Goal: Information Seeking & Learning: Learn about a topic

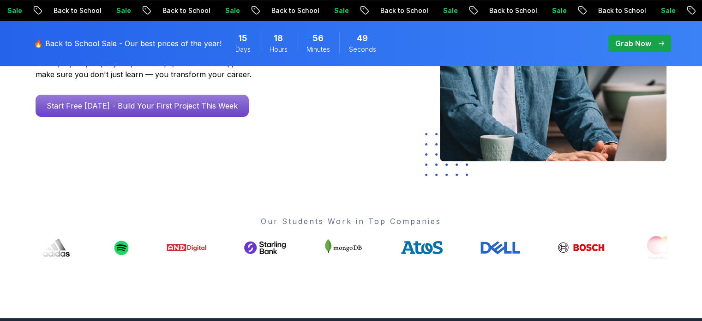
scroll to position [369, 0]
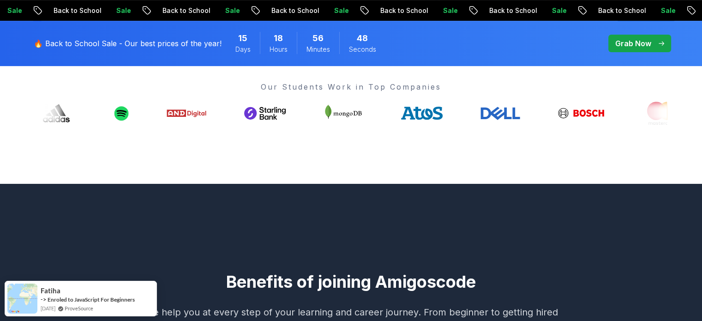
click at [633, 44] on p "Grab Now" at bounding box center [633, 43] width 36 height 11
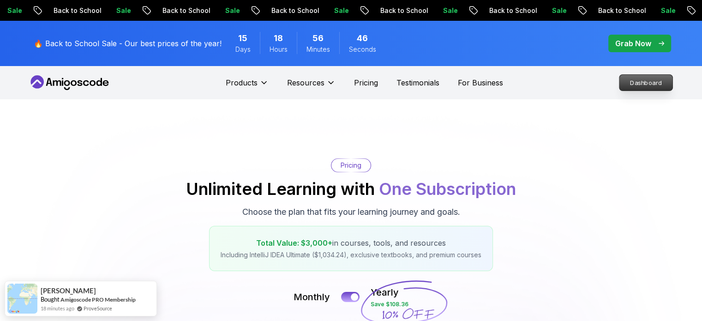
click at [659, 79] on p "Dashboard" at bounding box center [645, 83] width 53 height 16
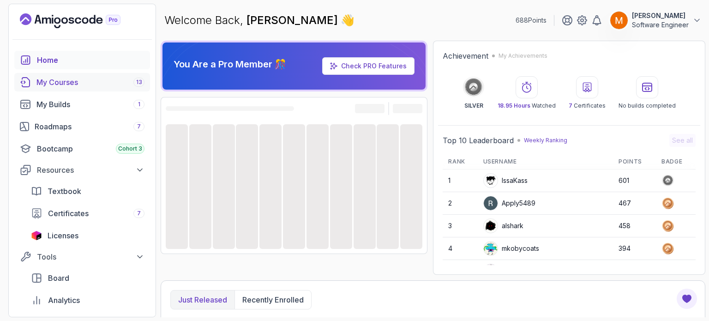
click at [84, 83] on div "My Courses 13" at bounding box center [90, 82] width 108 height 11
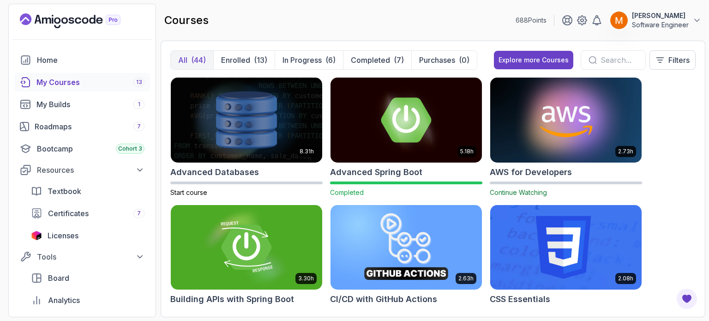
click at [620, 57] on input "text" at bounding box center [618, 59] width 37 height 11
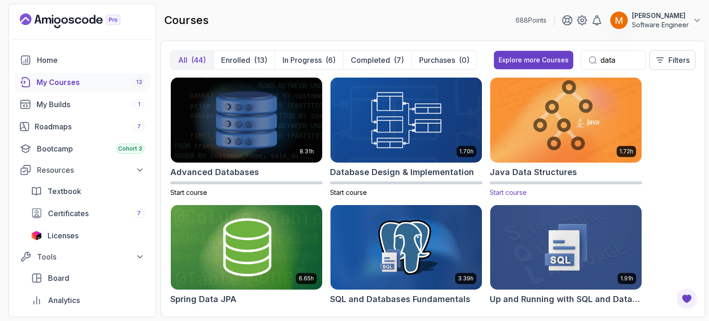
scroll to position [27, 0]
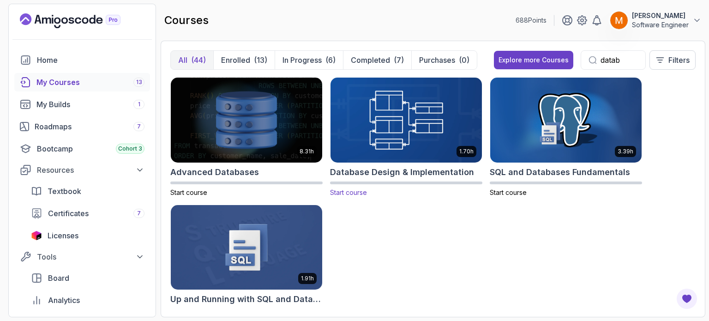
type input "datab"
click at [426, 179] on div "1.70h Database Design & Implementation Start course" at bounding box center [406, 137] width 152 height 120
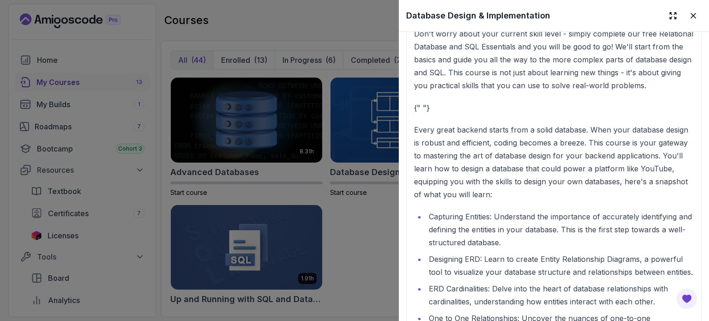
scroll to position [1200, 0]
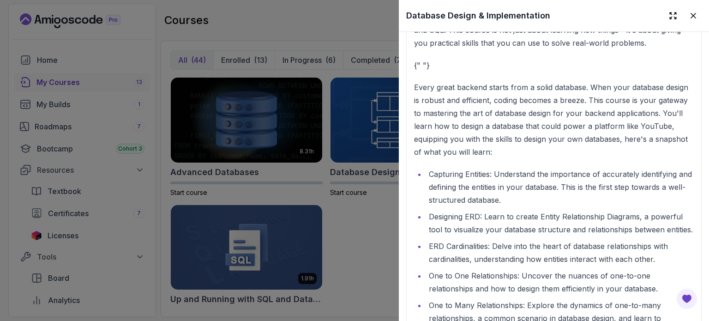
click at [391, 223] on div at bounding box center [354, 160] width 709 height 321
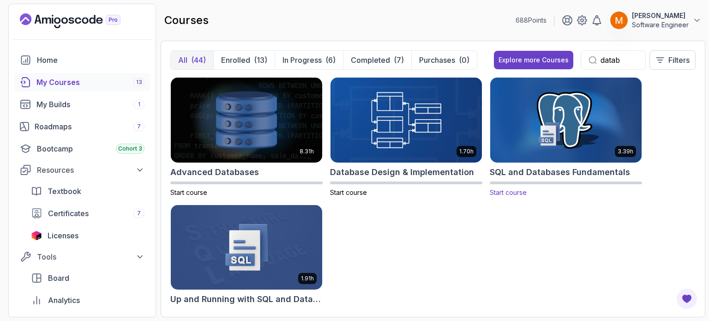
click at [527, 181] on div at bounding box center [566, 182] width 152 height 3
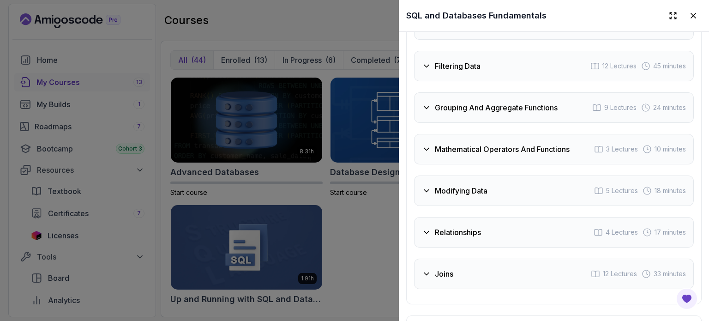
scroll to position [1800, 0]
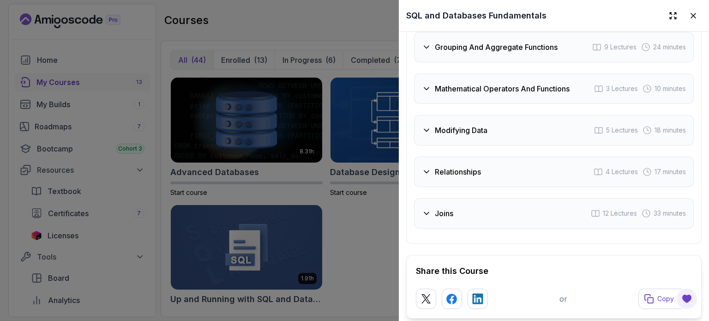
click at [486, 202] on div "Joins 12 Lectures 33 minutes" at bounding box center [554, 213] width 280 height 30
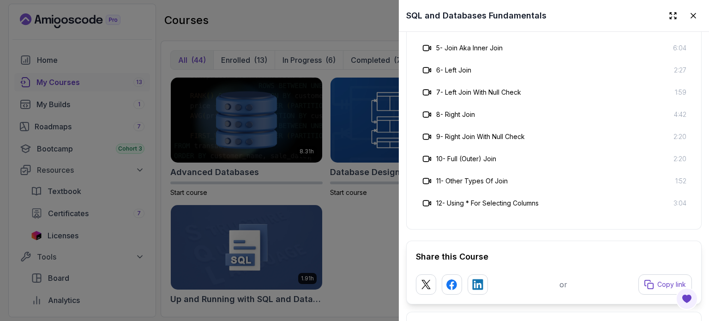
scroll to position [1915, 0]
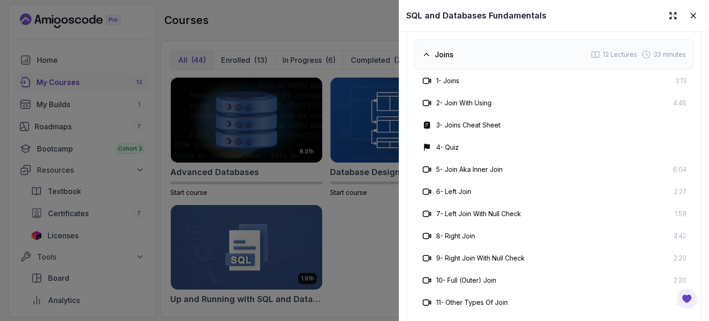
click at [352, 225] on div at bounding box center [354, 160] width 709 height 321
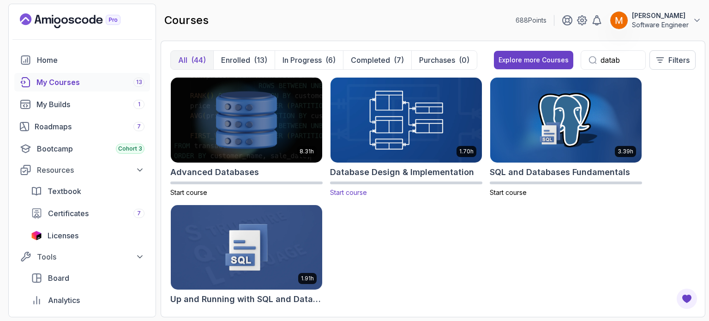
click at [384, 175] on h2 "Database Design & Implementation" at bounding box center [402, 172] width 144 height 13
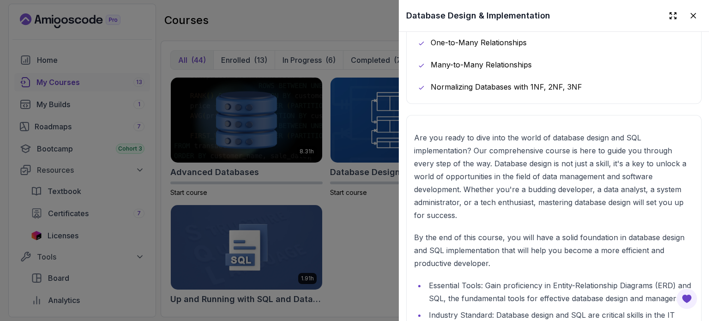
scroll to position [738, 0]
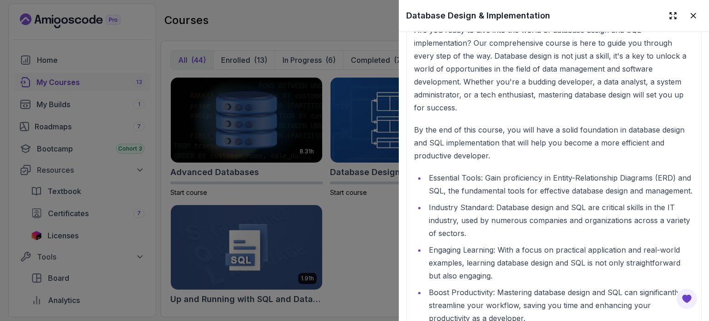
click at [305, 172] on div at bounding box center [354, 160] width 709 height 321
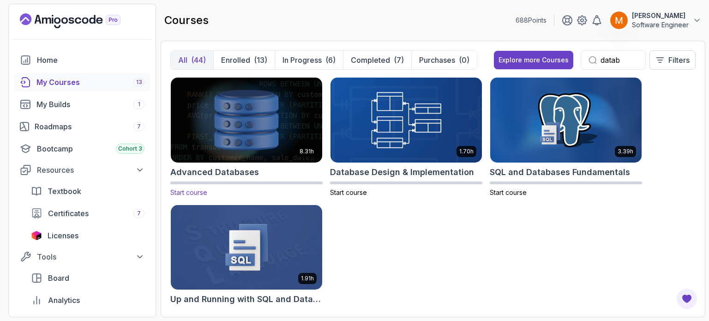
click at [275, 171] on div "Advanced Databases" at bounding box center [246, 172] width 152 height 13
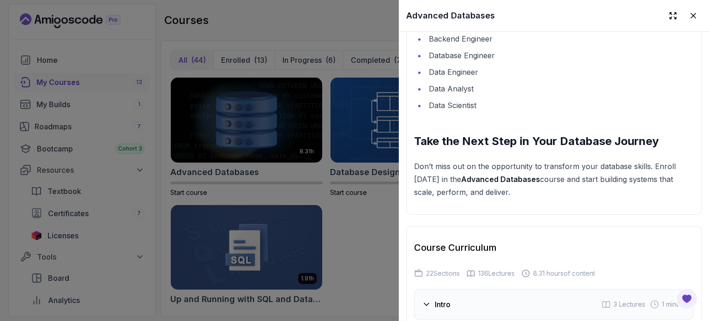
scroll to position [1523, 0]
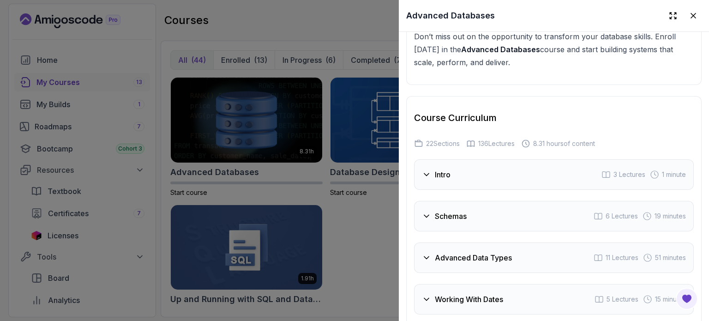
click at [337, 182] on div at bounding box center [354, 160] width 709 height 321
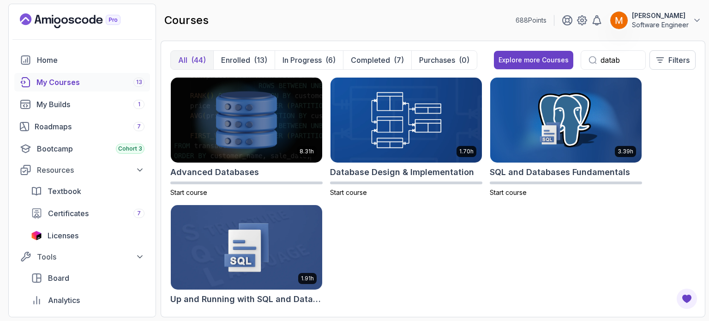
click at [278, 270] on img at bounding box center [246, 247] width 159 height 89
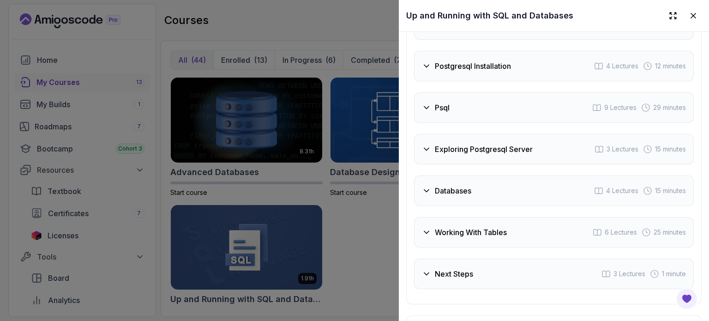
scroll to position [1257, 0]
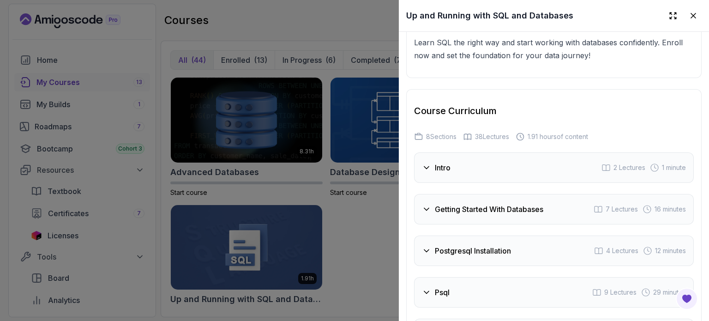
click at [356, 240] on div at bounding box center [354, 160] width 709 height 321
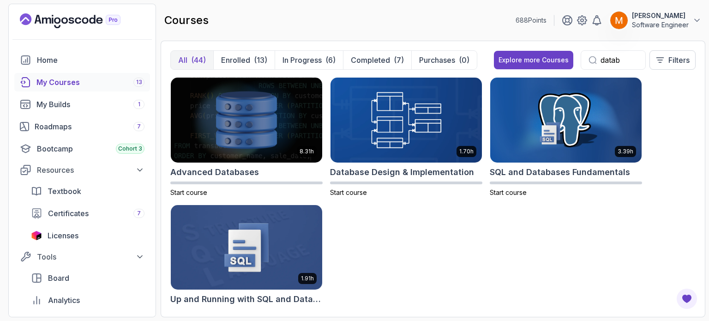
scroll to position [27, 0]
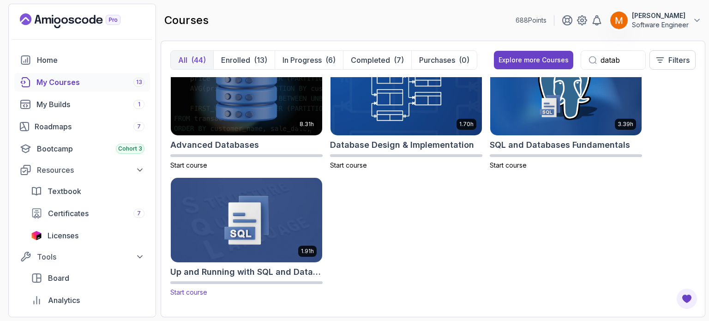
drag, startPoint x: 259, startPoint y: 275, endPoint x: 208, endPoint y: 204, distance: 87.6
drag, startPoint x: 208, startPoint y: 204, endPoint x: 316, endPoint y: 278, distance: 131.0
click at [356, 267] on div "8.31h Advanced Databases Start course 1.70h Database Design & Implementation St…" at bounding box center [432, 192] width 525 height 230
click at [201, 294] on span "Start course" at bounding box center [188, 292] width 37 height 8
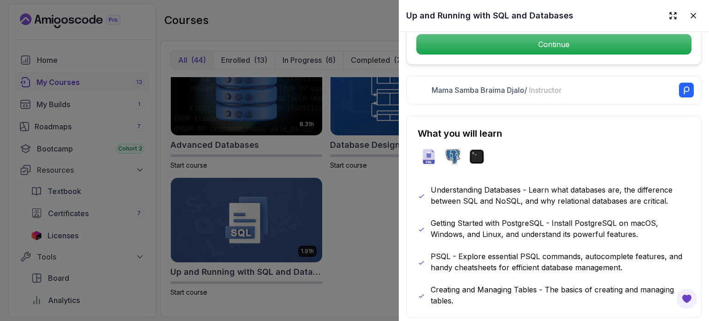
scroll to position [369, 0]
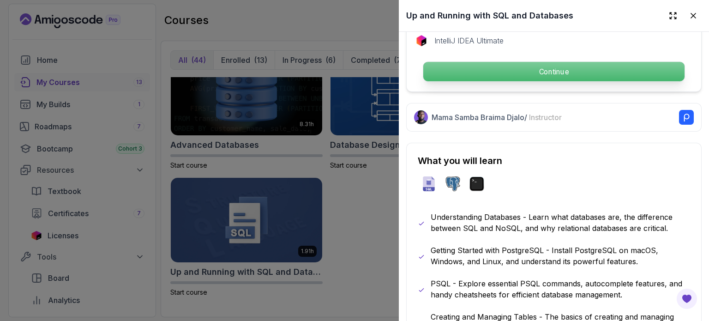
click at [528, 66] on p "Continue" at bounding box center [553, 71] width 261 height 19
